Goal: Find specific page/section: Find specific page/section

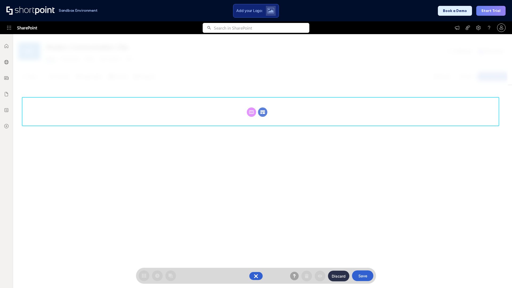
scroll to position [73, 0]
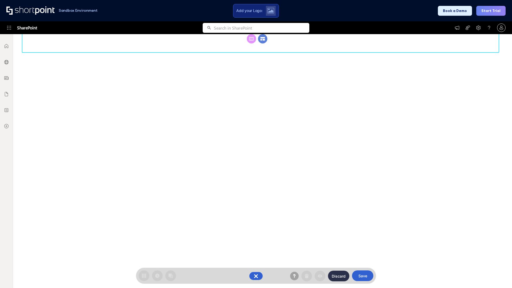
click at [262, 43] on circle at bounding box center [262, 38] width 9 height 9
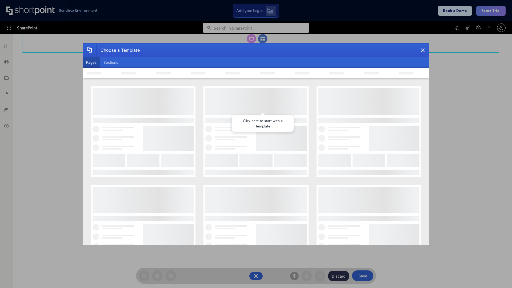
scroll to position [0, 0]
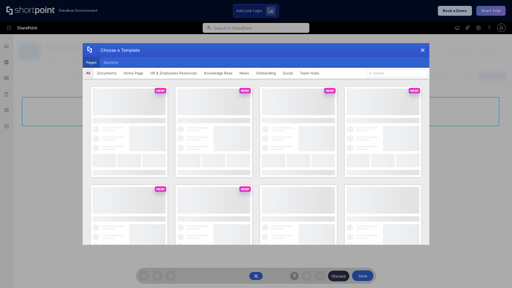
click at [91, 62] on button "Pages" at bounding box center [91, 62] width 17 height 11
type input "Intranet Layout 4"
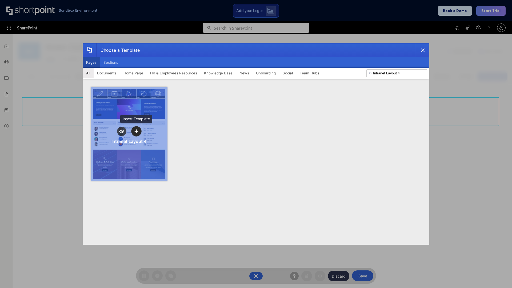
click at [136, 131] on icon "template selector" at bounding box center [136, 131] width 4 height 4
